Goal: Browse casually: Explore the website without a specific task or goal

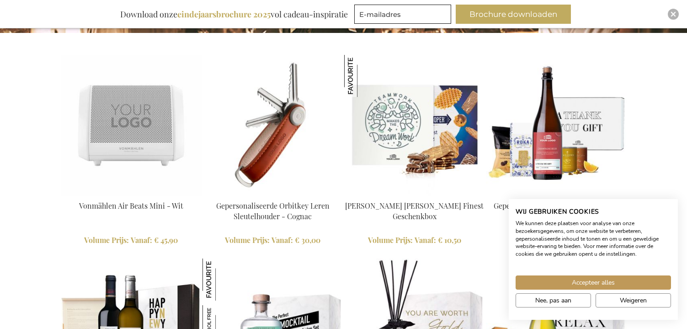
scroll to position [897, 0]
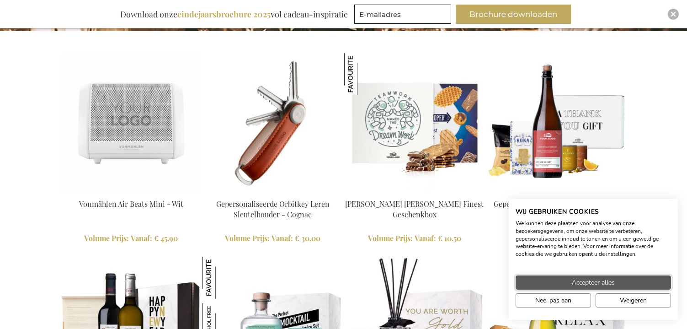
click at [606, 276] on button "Accepteer alles" at bounding box center [593, 282] width 155 height 14
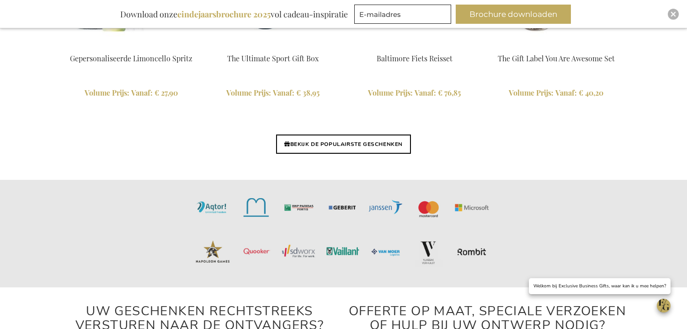
scroll to position [2269, 0]
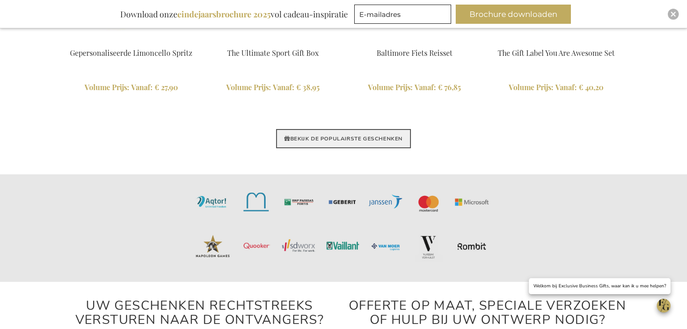
click at [352, 133] on link "BEKIJK DE POPULAIRSTE GESCHENKEN" at bounding box center [343, 138] width 135 height 19
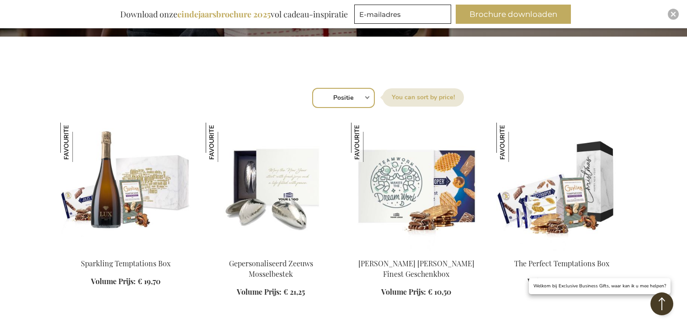
scroll to position [320, 0]
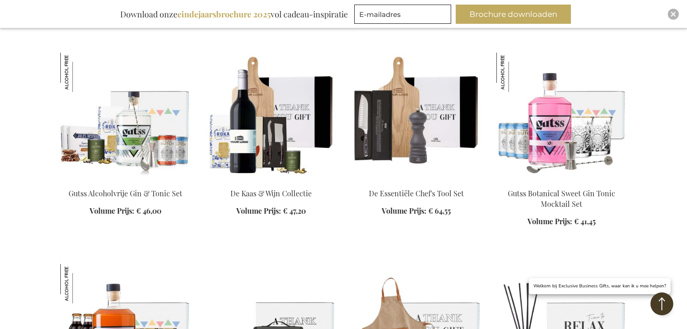
scroll to position [2378, 0]
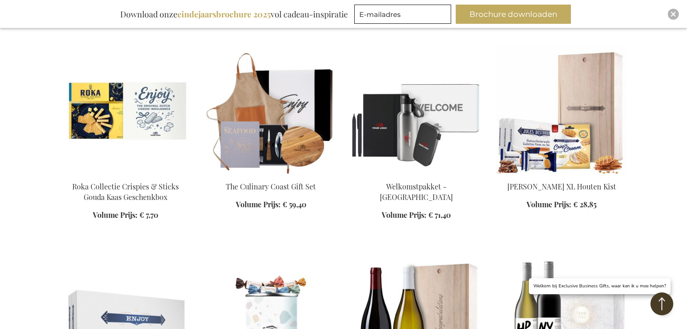
scroll to position [3293, 0]
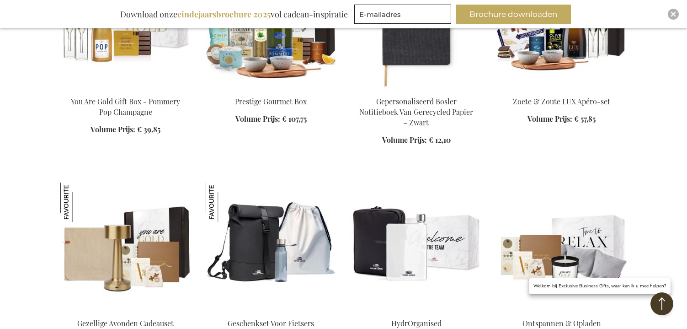
scroll to position [3933, 0]
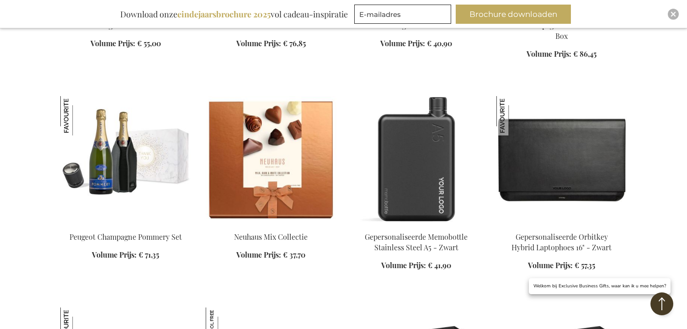
scroll to position [4528, 0]
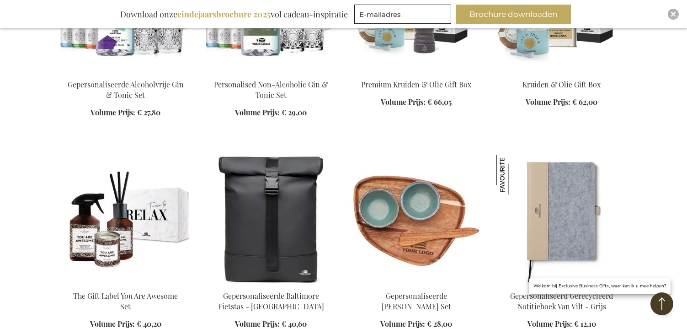
scroll to position [4893, 0]
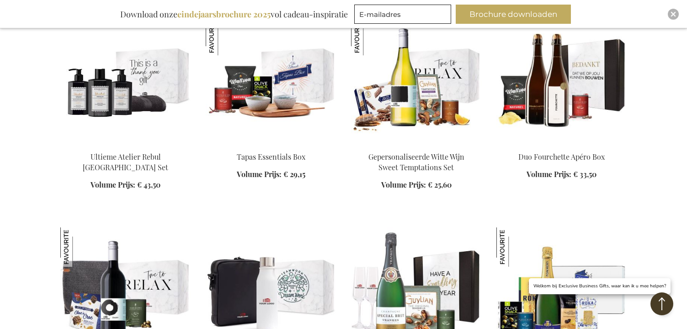
scroll to position [6128, 0]
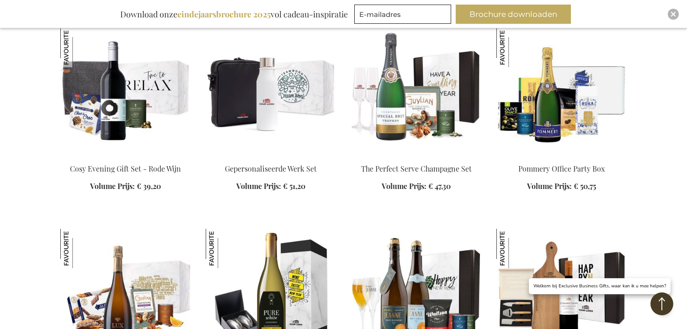
scroll to position [6357, 0]
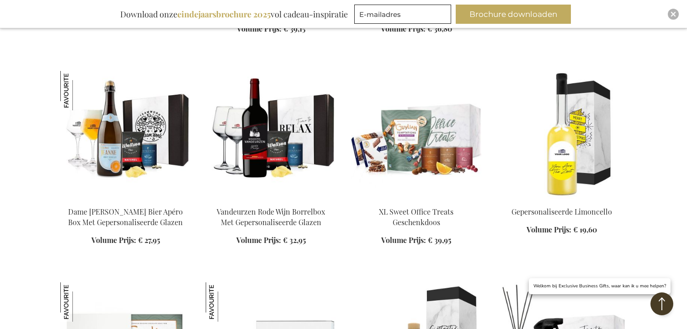
scroll to position [6631, 0]
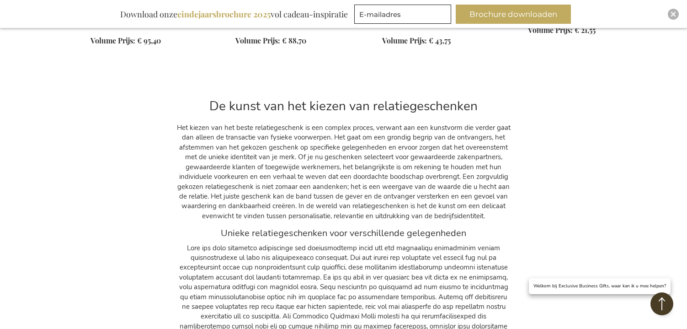
scroll to position [7546, 0]
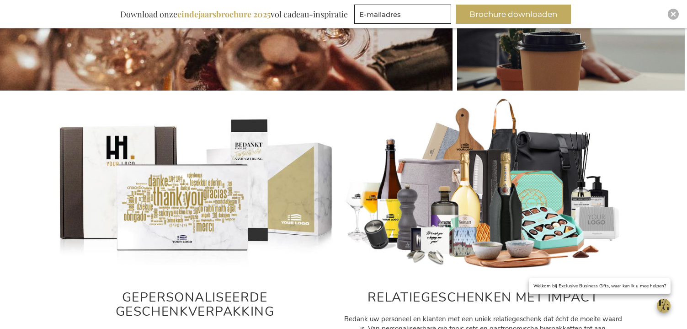
scroll to position [165, 8]
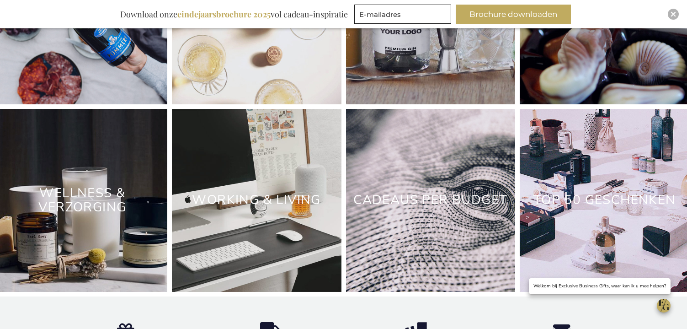
scroll to position [2814, 0]
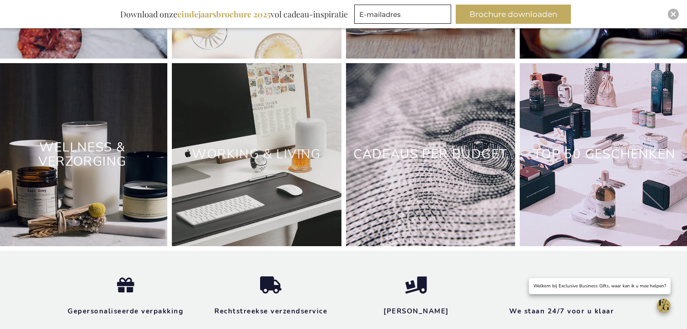
click at [251, 163] on link "Working & Living" at bounding box center [256, 153] width 129 height 17
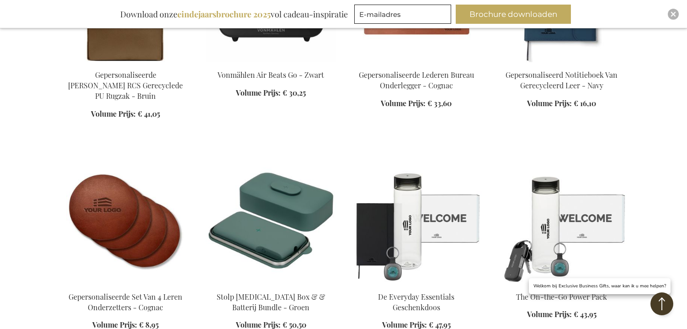
scroll to position [915, 0]
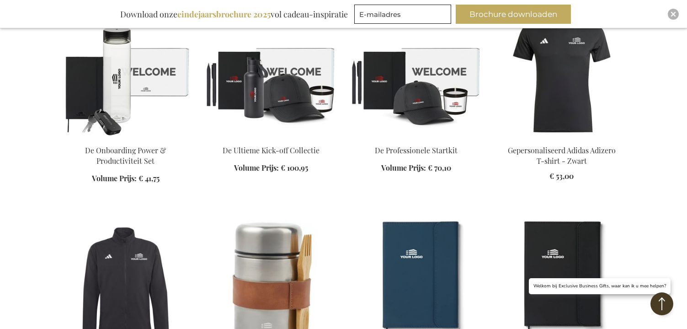
scroll to position [1281, 0]
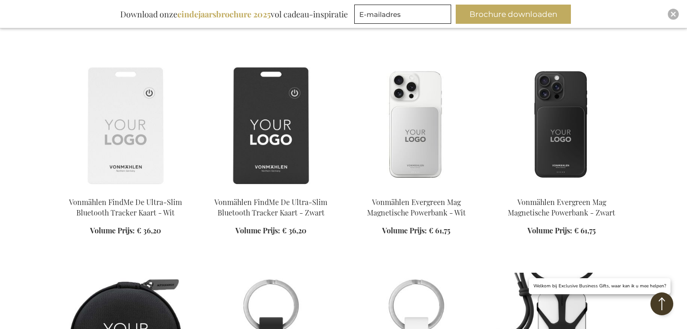
scroll to position [2149, 0]
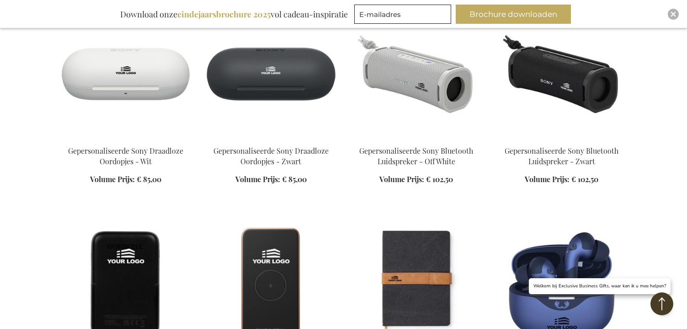
scroll to position [3201, 0]
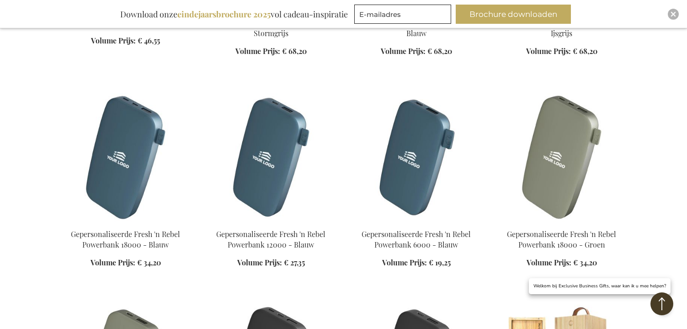
scroll to position [4436, 0]
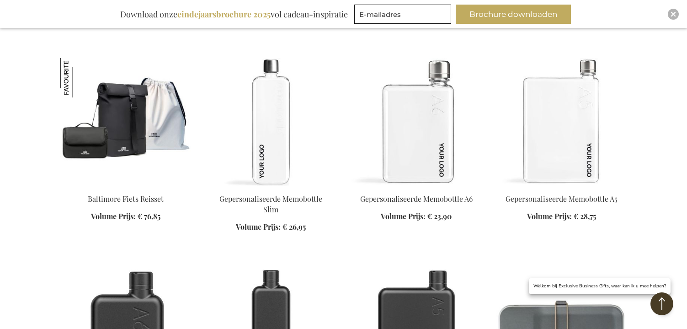
scroll to position [4985, 0]
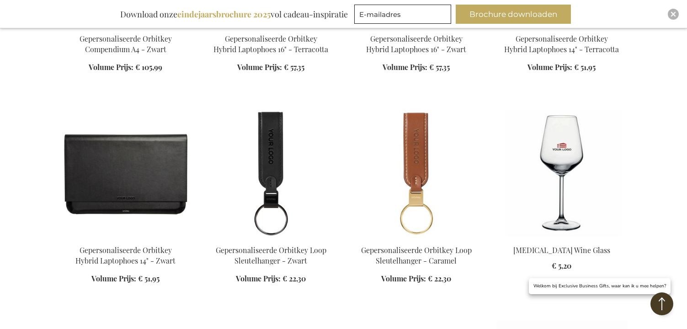
scroll to position [5671, 0]
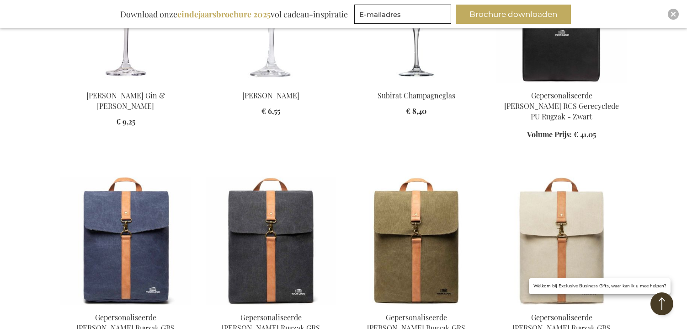
scroll to position [6906, 0]
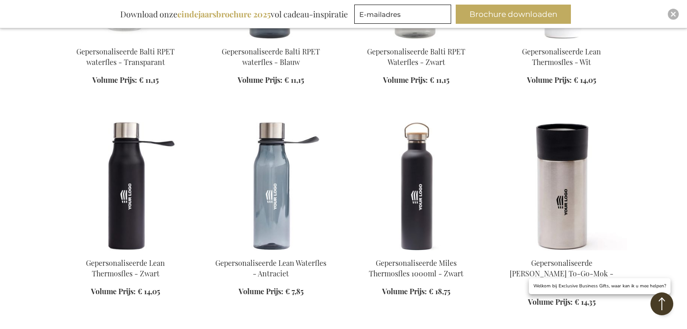
scroll to position [8369, 0]
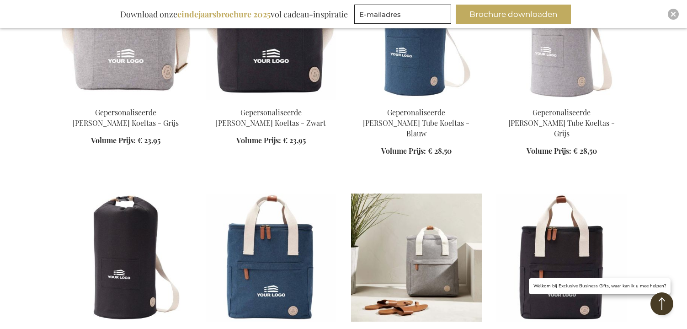
scroll to position [8964, 0]
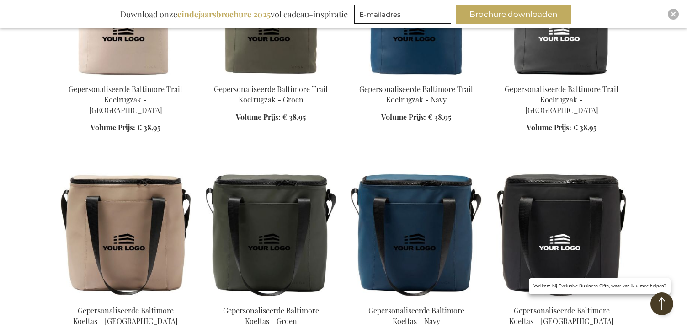
scroll to position [9421, 0]
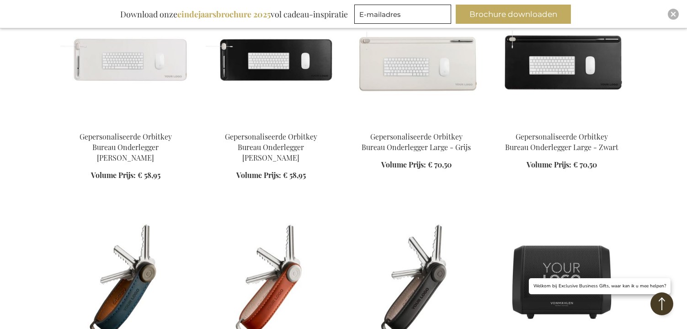
scroll to position [10107, 0]
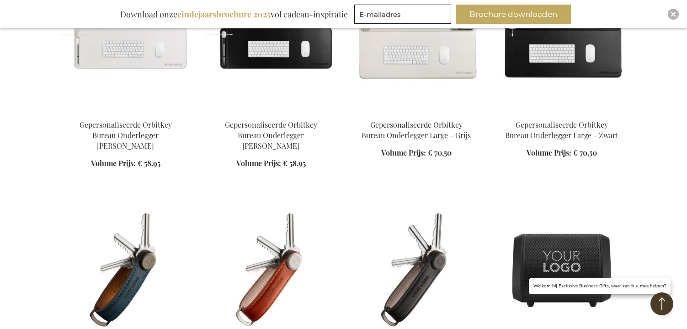
drag, startPoint x: 411, startPoint y: 248, endPoint x: 329, endPoint y: 248, distance: 81.9
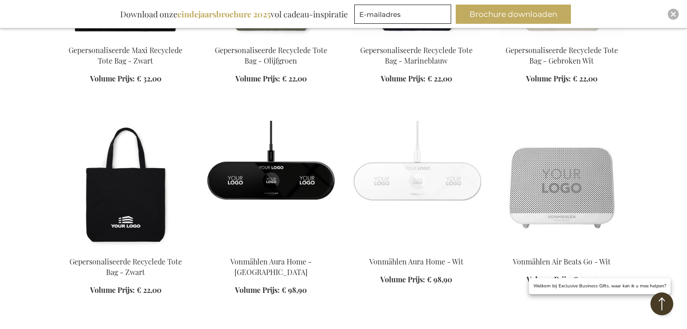
scroll to position [10930, 0]
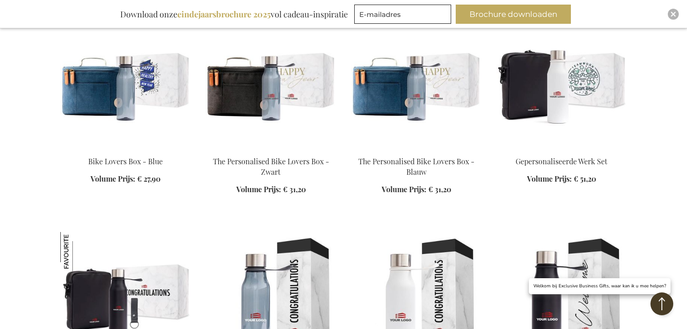
scroll to position [11570, 0]
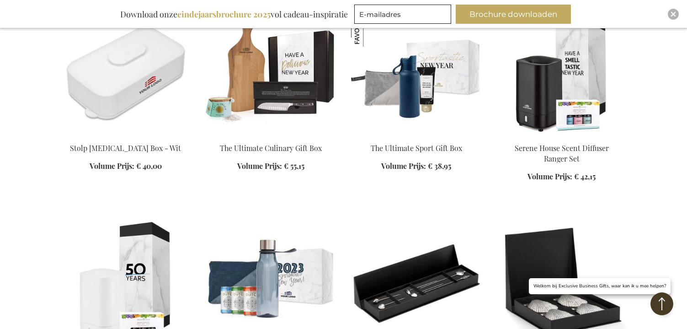
scroll to position [12211, 0]
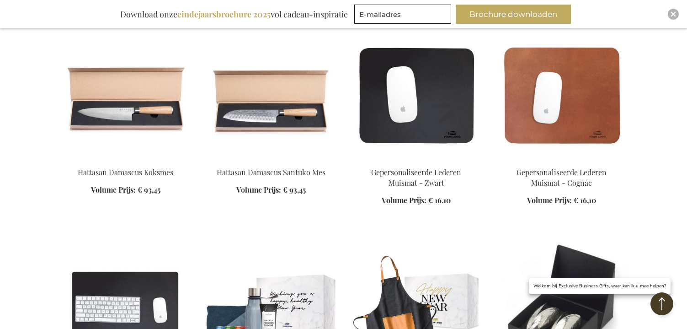
scroll to position [12668, 0]
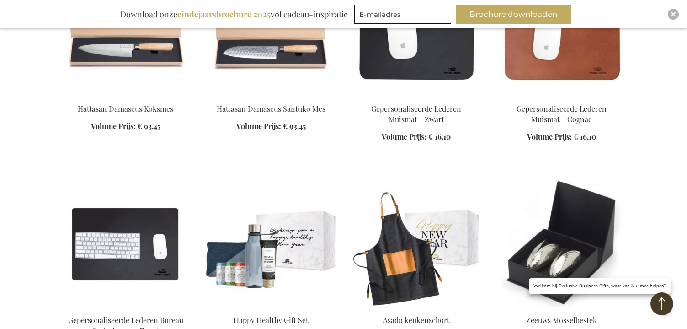
drag, startPoint x: 342, startPoint y: 247, endPoint x: 667, endPoint y: 242, distance: 325.2
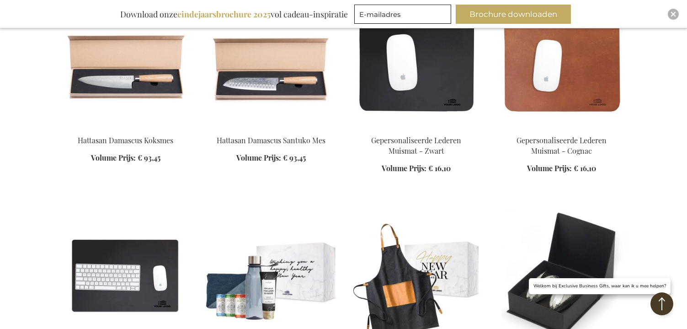
scroll to position [12576, 0]
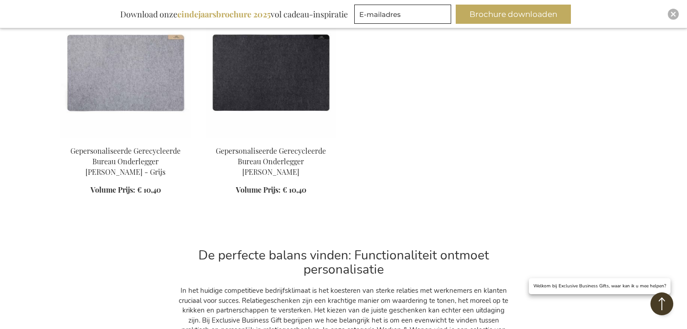
scroll to position [13720, 0]
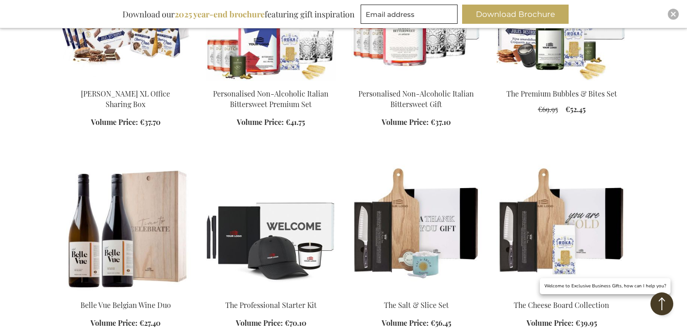
scroll to position [457, 0]
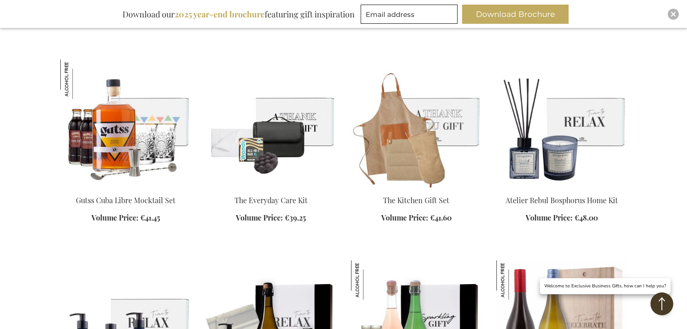
scroll to position [960, 0]
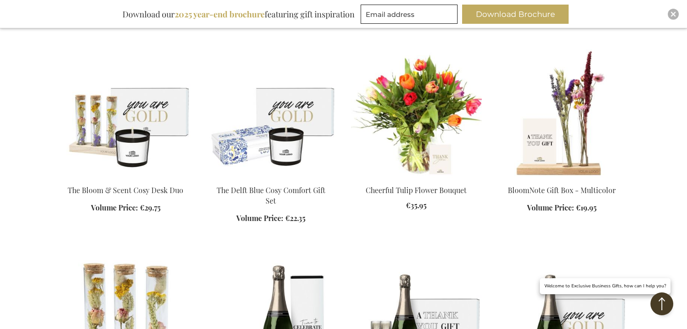
scroll to position [1372, 0]
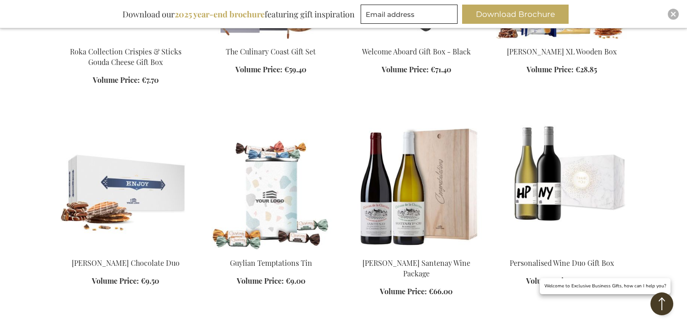
scroll to position [1967, 0]
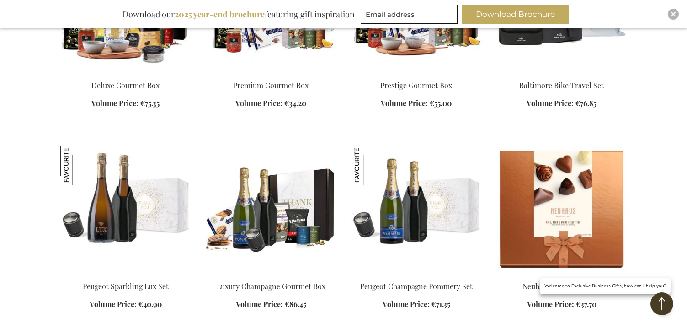
scroll to position [3247, 0]
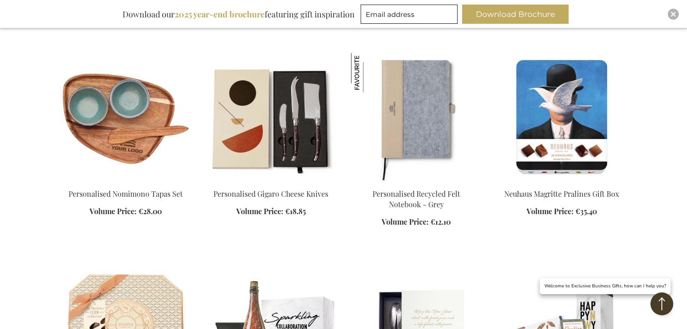
scroll to position [3887, 0]
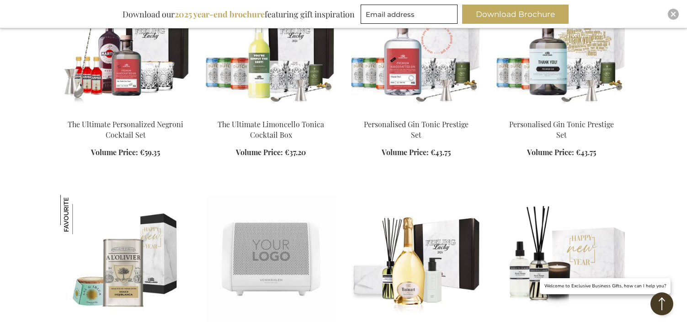
scroll to position [5168, 0]
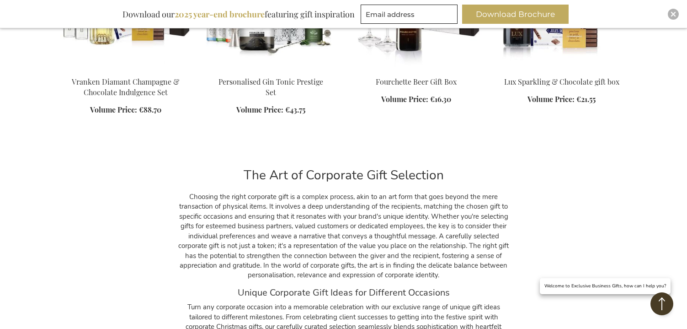
scroll to position [7363, 0]
